Goal: Task Accomplishment & Management: Use online tool/utility

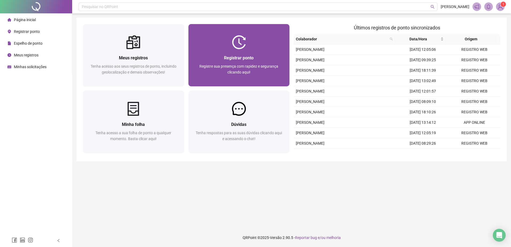
drag, startPoint x: 0, startPoint y: 0, endPoint x: 266, endPoint y: 71, distance: 275.0
click at [266, 71] on div "Registre sua presença com rapidez e segurança clicando aqui!" at bounding box center [239, 72] width 88 height 18
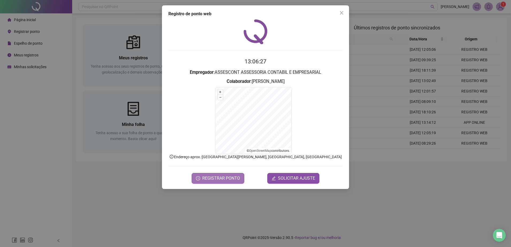
click at [219, 177] on span "REGISTRAR PONTO" at bounding box center [221, 178] width 38 height 6
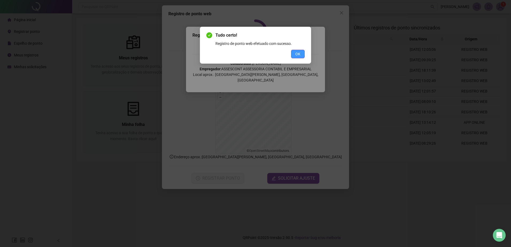
click at [296, 54] on span "OK" at bounding box center [297, 54] width 5 height 6
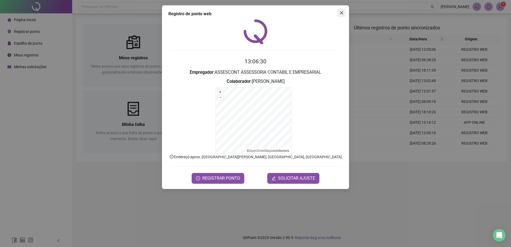
click at [340, 12] on icon "close" at bounding box center [341, 13] width 4 height 4
